Goal: Task Accomplishment & Management: Complete application form

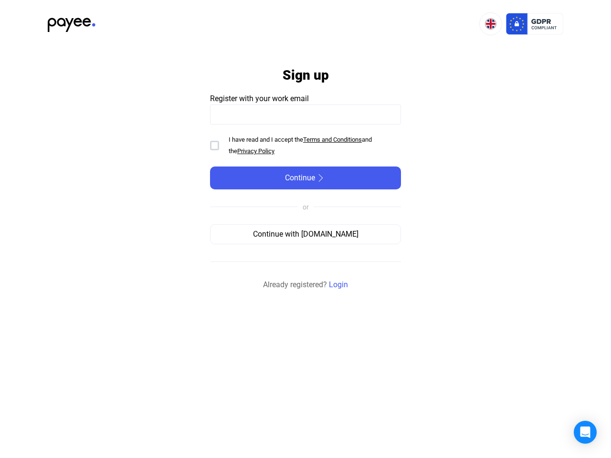
click at [491, 24] on img at bounding box center [490, 23] width 11 height 11
click at [306, 146] on div "I have read and I accept the Terms and Conditions and the Privacy Policy" at bounding box center [315, 145] width 172 height 23
click at [306, 178] on span "Continue" at bounding box center [300, 177] width 30 height 11
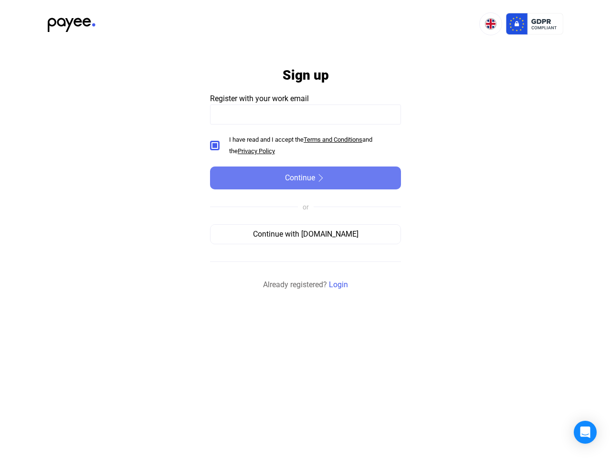
click at [306, 234] on div "Continue with [DOMAIN_NAME]" at bounding box center [305, 234] width 184 height 11
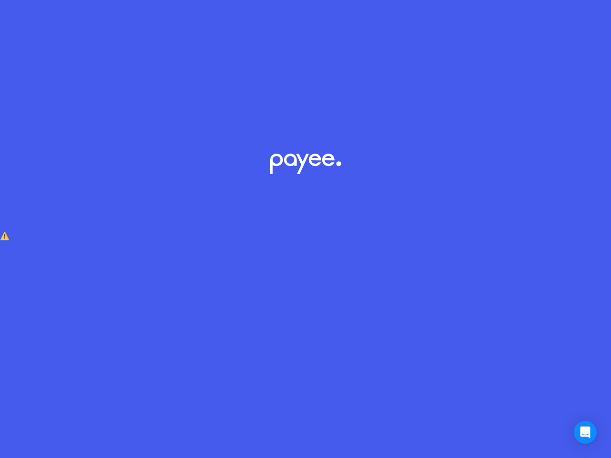
click at [586, 433] on icon "Open Intercom Messenger" at bounding box center [586, 432] width 10 height 11
